Goal: Information Seeking & Learning: Learn about a topic

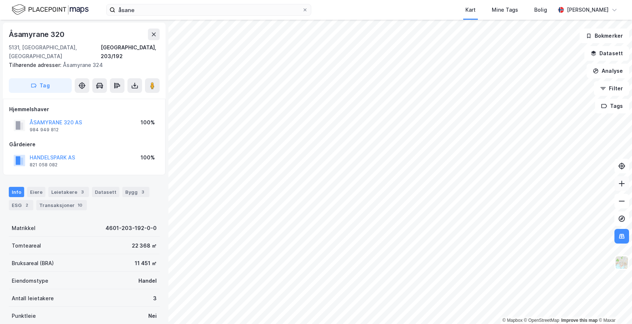
click at [620, 184] on icon at bounding box center [622, 183] width 6 height 1
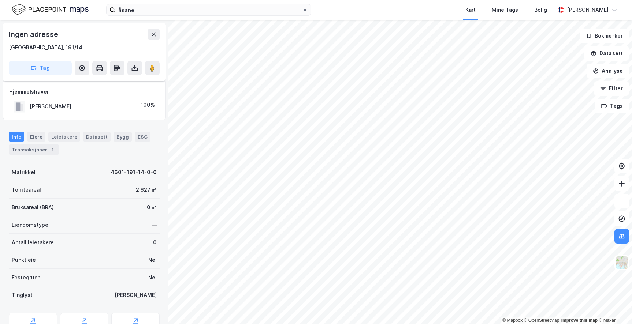
scroll to position [36, 0]
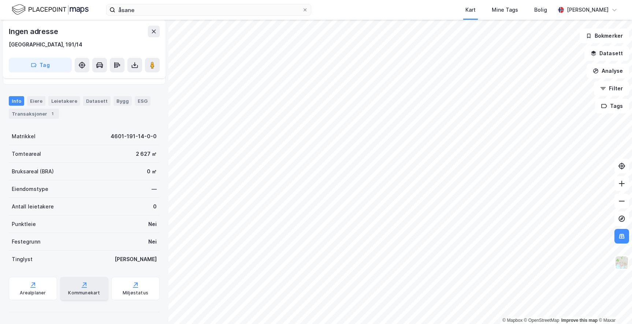
click at [85, 295] on div "Kommunekart" at bounding box center [84, 293] width 32 height 6
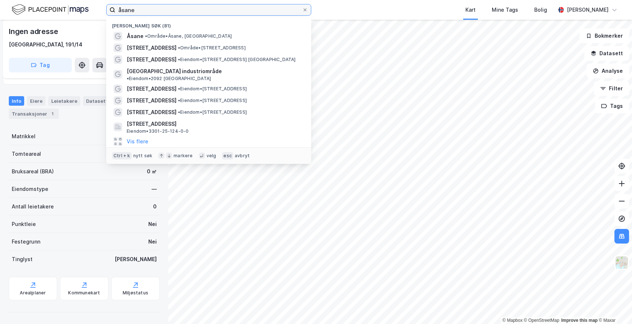
drag, startPoint x: 138, startPoint y: 10, endPoint x: 107, endPoint y: 4, distance: 31.9
click at [107, 4] on div "åsane" at bounding box center [208, 10] width 205 height 12
type input "s"
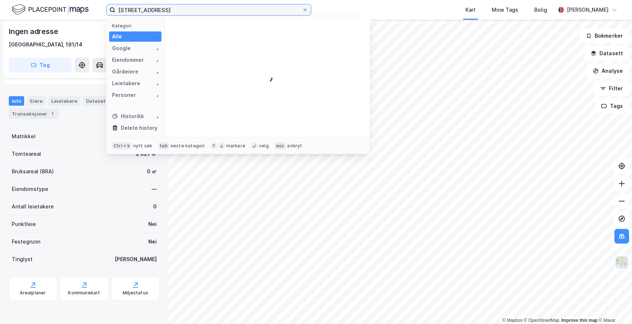
type input "[STREET_ADDRESS]"
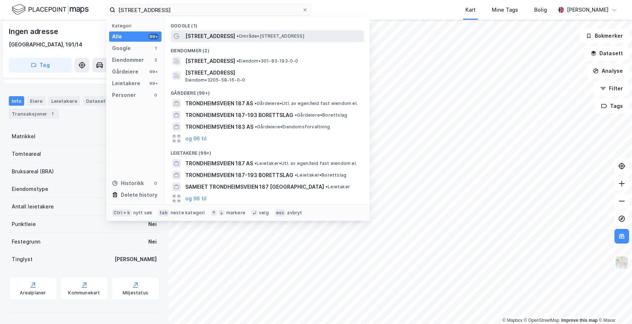
click at [263, 34] on span "• Område • [STREET_ADDRESS]" at bounding box center [271, 36] width 68 height 6
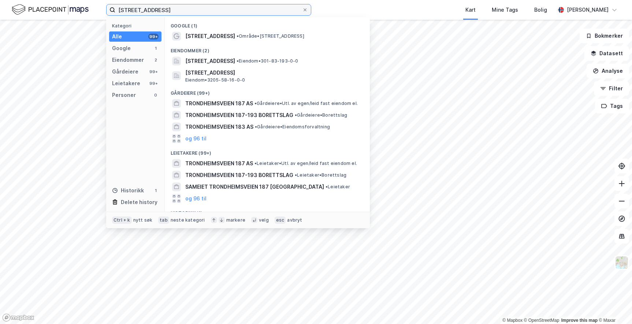
click at [180, 9] on input "[STREET_ADDRESS]" at bounding box center [208, 9] width 187 height 11
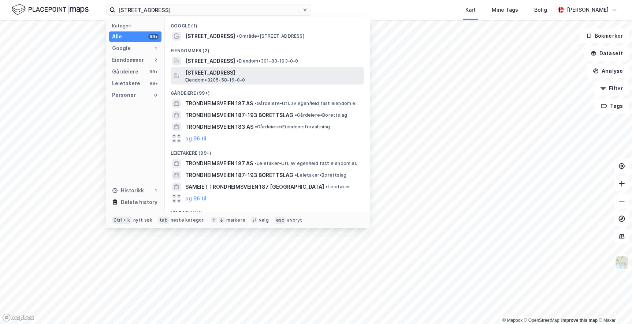
click at [261, 73] on span "[STREET_ADDRESS]" at bounding box center [273, 72] width 176 height 9
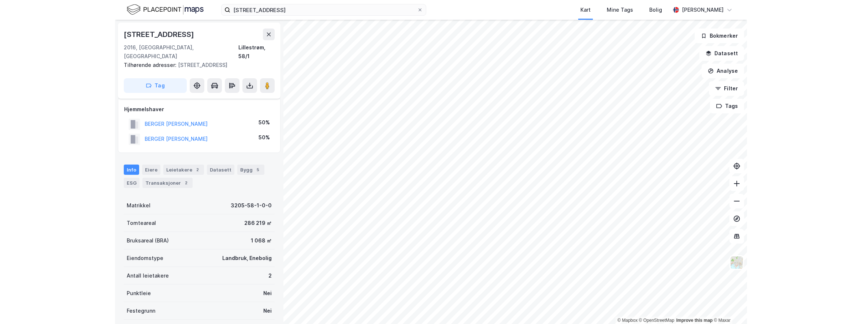
scroll to position [36, 0]
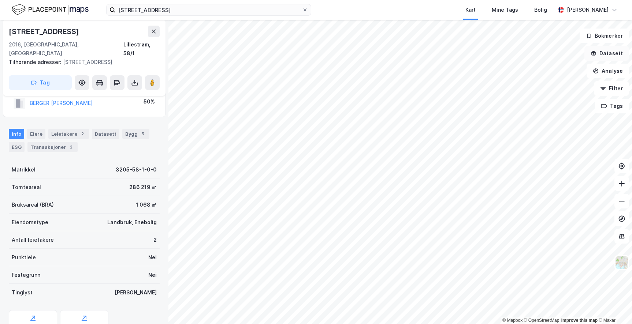
click at [615, 53] on button "Datasett" at bounding box center [606, 53] width 45 height 15
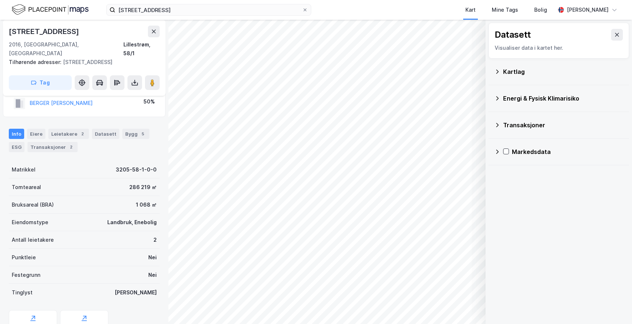
click at [504, 125] on div "Transaksjoner" at bounding box center [563, 125] width 120 height 9
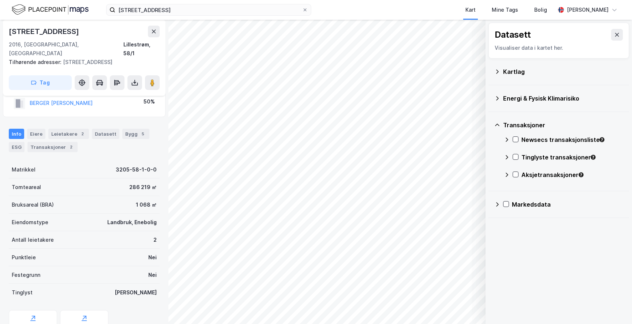
click at [504, 125] on div "Transaksjoner" at bounding box center [563, 125] width 120 height 9
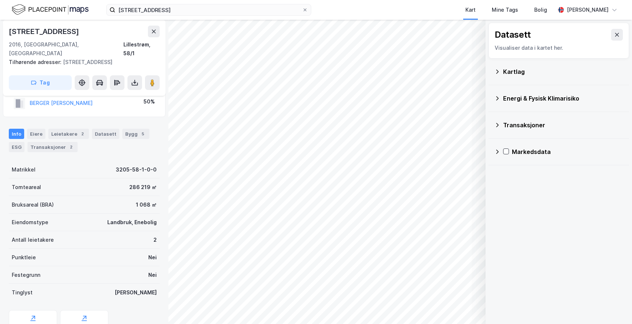
click at [507, 69] on div "Kartlag" at bounding box center [563, 71] width 120 height 9
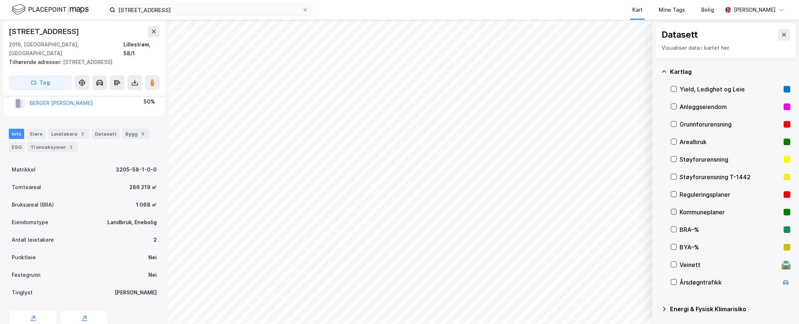
click at [632, 212] on icon at bounding box center [674, 212] width 4 height 3
click at [632, 194] on icon at bounding box center [673, 194] width 5 height 5
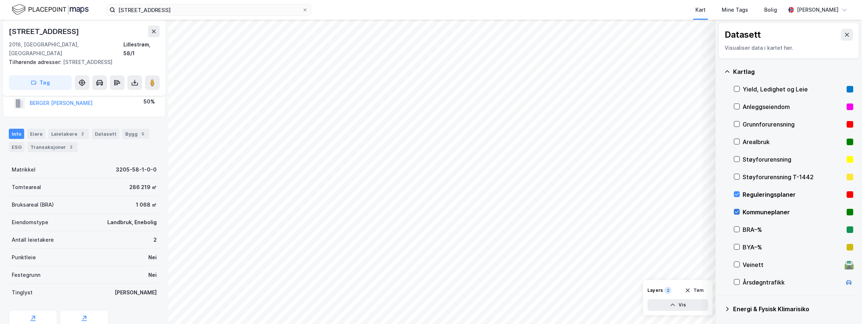
click at [632, 211] on icon at bounding box center [736, 211] width 5 height 5
click at [632, 193] on icon at bounding box center [736, 194] width 5 height 5
click at [632, 143] on icon at bounding box center [736, 141] width 5 height 5
click at [632, 124] on icon at bounding box center [736, 124] width 5 height 5
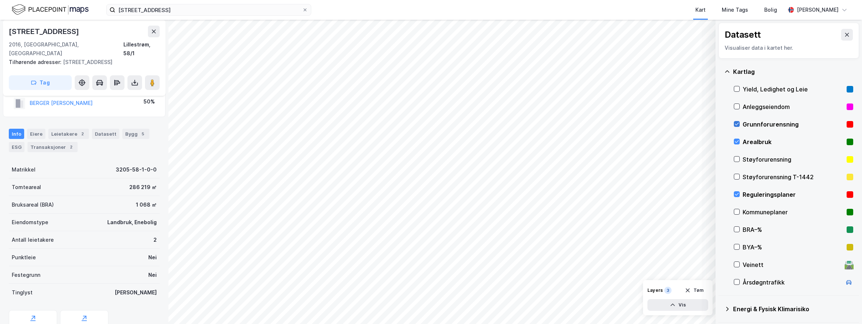
click at [632, 124] on icon at bounding box center [736, 124] width 5 height 5
click at [632, 108] on icon at bounding box center [736, 106] width 5 height 5
click at [595, 324] on html "trondheimsveien 187 Kart Mine Tags Bolig [PERSON_NAME] © Mapbox © OpenStreetMap…" at bounding box center [431, 162] width 862 height 324
click at [632, 283] on icon at bounding box center [736, 282] width 5 height 5
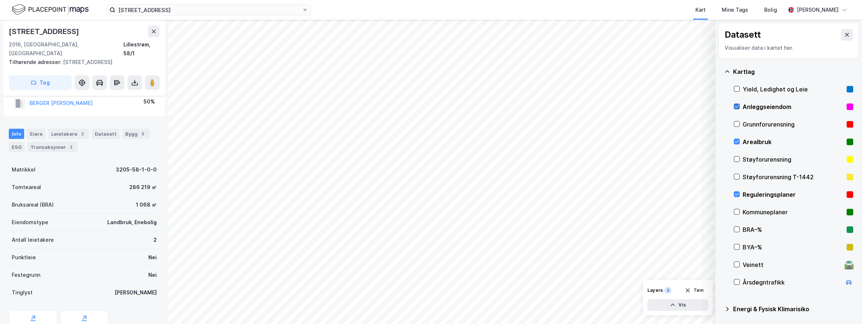
click at [632, 107] on icon at bounding box center [736, 106] width 5 height 5
click at [632, 142] on icon at bounding box center [736, 141] width 5 height 5
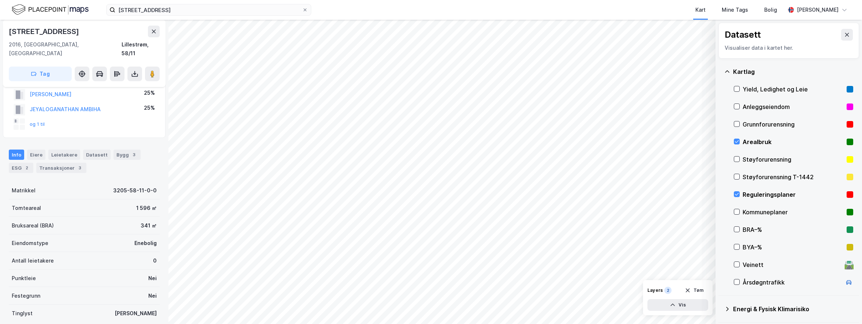
scroll to position [36, 0]
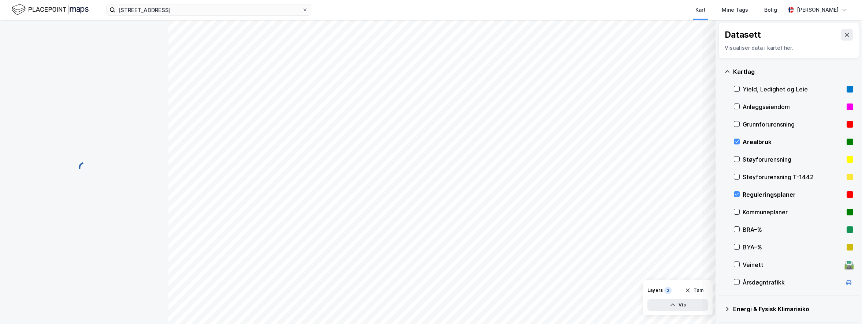
scroll to position [36, 0]
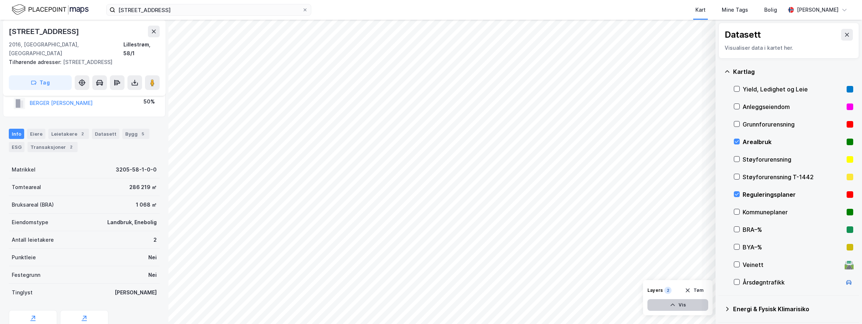
click at [632, 305] on icon "button" at bounding box center [673, 305] width 6 height 6
click at [632, 274] on icon at bounding box center [675, 272] width 6 height 6
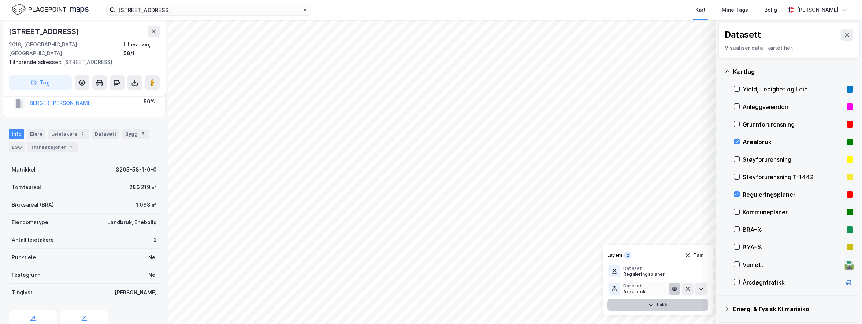
click at [632, 289] on icon at bounding box center [675, 289] width 6 height 6
click at [632, 290] on icon at bounding box center [701, 289] width 4 height 3
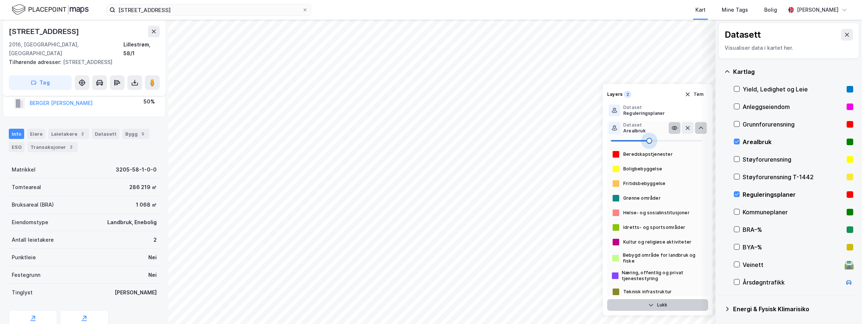
drag, startPoint x: 673, startPoint y: 142, endPoint x: 649, endPoint y: 142, distance: 23.8
click at [632, 142] on span at bounding box center [649, 141] width 6 height 6
drag, startPoint x: 650, startPoint y: 143, endPoint x: 643, endPoint y: 143, distance: 6.6
click at [632, 143] on span at bounding box center [643, 141] width 6 height 6
type input "45"
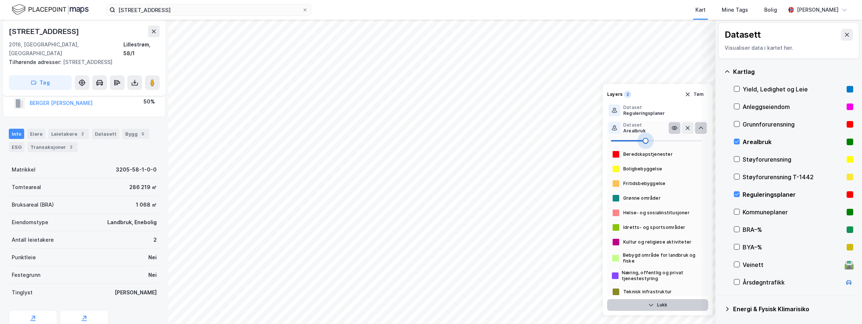
drag, startPoint x: 643, startPoint y: 143, endPoint x: 652, endPoint y: 145, distance: 9.0
click at [632, 144] on span at bounding box center [646, 141] width 6 height 6
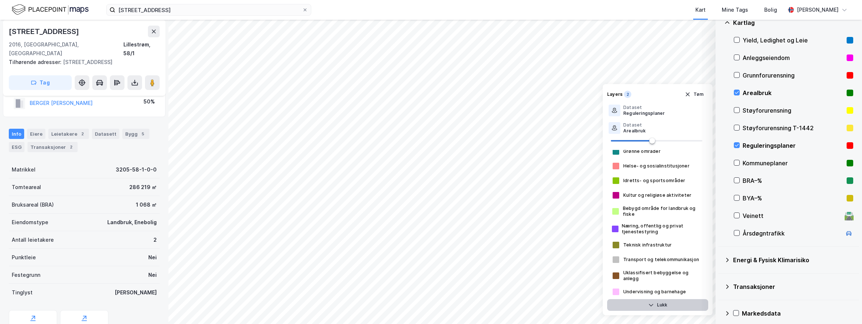
scroll to position [55, 0]
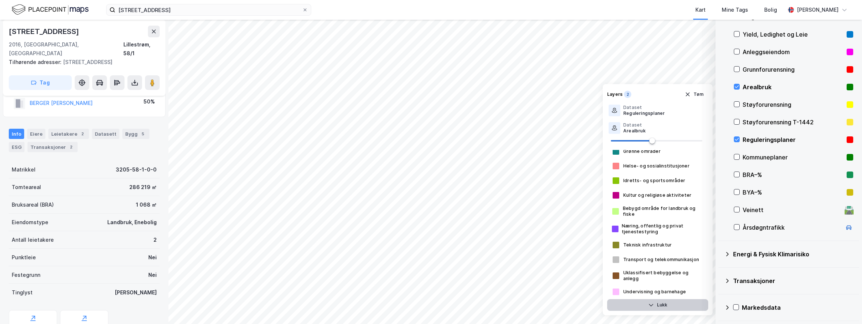
click at [632, 255] on icon at bounding box center [727, 255] width 6 height 6
click at [632, 255] on icon at bounding box center [727, 254] width 4 height 3
click at [632, 282] on icon at bounding box center [727, 281] width 6 height 6
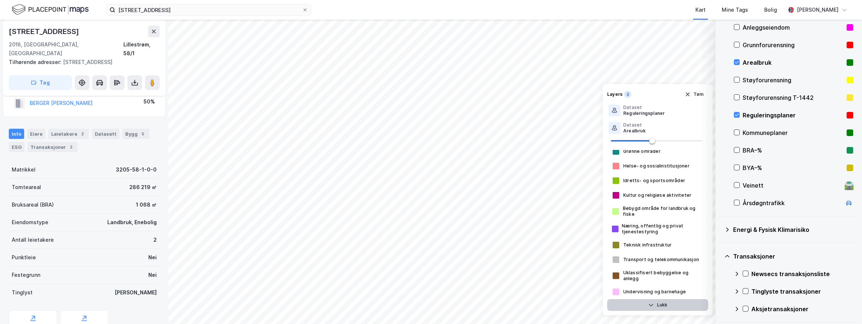
scroll to position [108, 0]
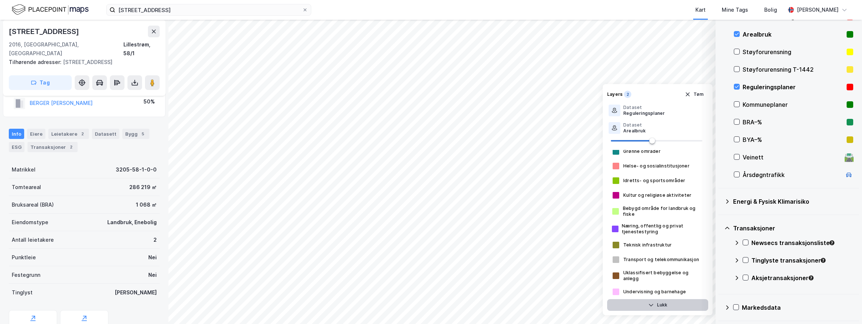
click at [632, 247] on div "Newsecs transaksjonsliste" at bounding box center [802, 243] width 102 height 9
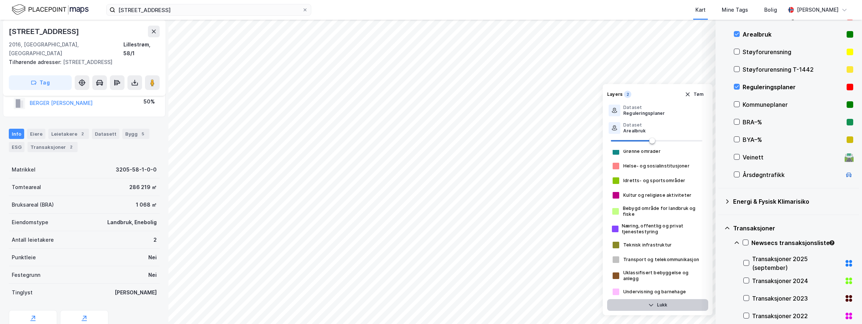
click at [632, 260] on div "Transaksjoner 2025 (september)" at bounding box center [796, 264] width 89 height 18
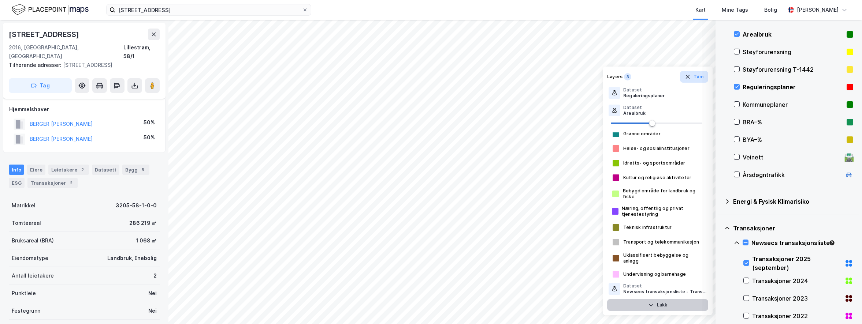
click at [632, 78] on button "Tøm" at bounding box center [694, 77] width 28 height 12
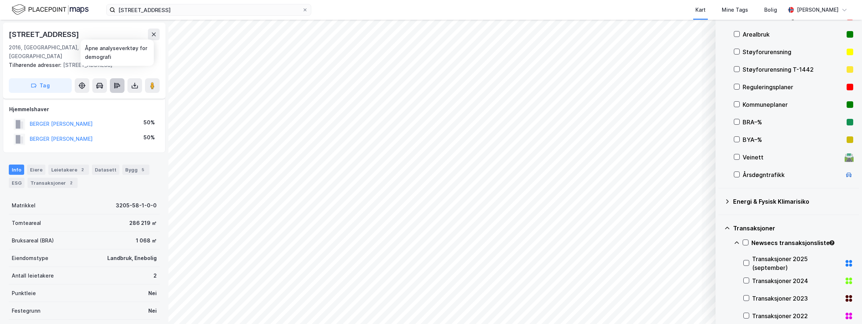
click at [117, 86] on icon at bounding box center [115, 87] width 3 height 2
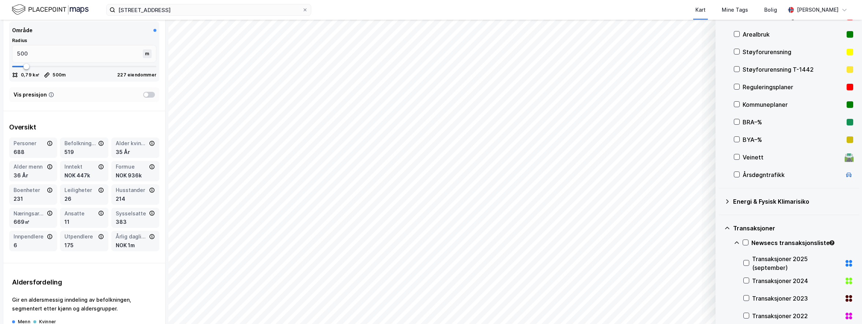
scroll to position [73, 0]
click at [632, 11] on div "[PERSON_NAME]" at bounding box center [818, 9] width 42 height 9
click at [632, 12] on icon at bounding box center [844, 10] width 6 height 6
